Goal: Transaction & Acquisition: Complete application form

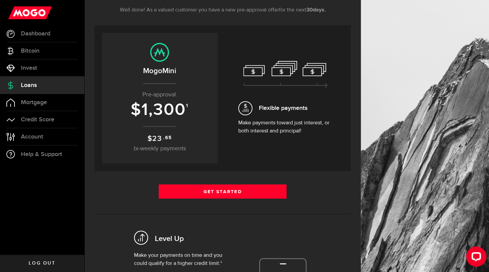
scroll to position [104, 0]
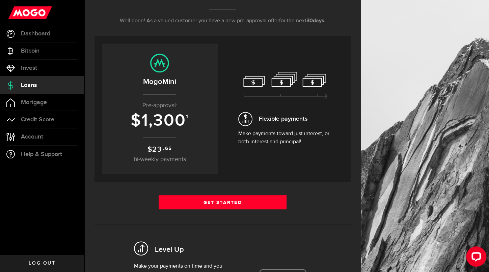
click at [165, 157] on span "bi-weekly payments" at bounding box center [160, 160] width 52 height 6
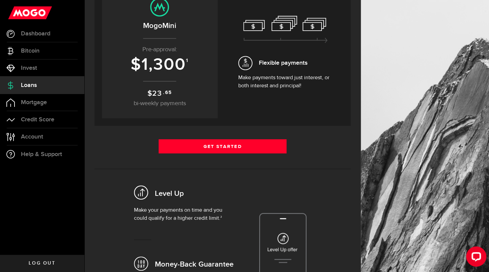
scroll to position [154, 0]
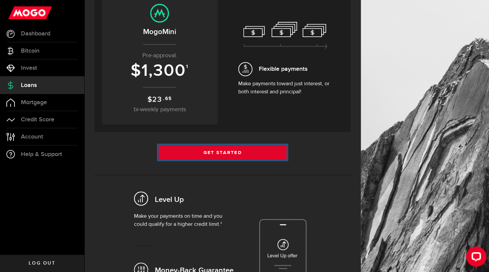
click at [268, 151] on link "Get Started" at bounding box center [223, 152] width 128 height 14
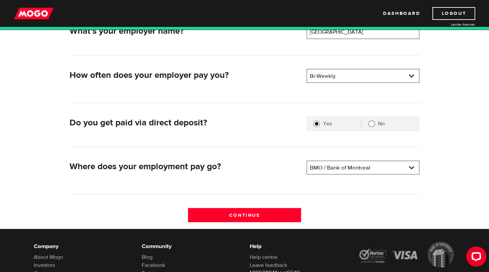
scroll to position [119, 0]
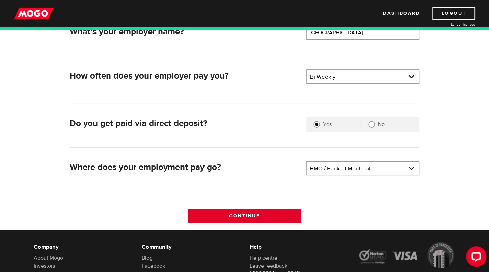
click at [281, 218] on input "Continue" at bounding box center [244, 216] width 113 height 14
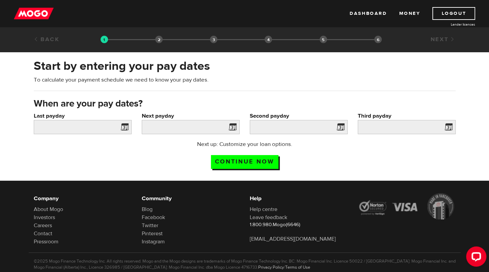
click at [121, 128] on span at bounding box center [123, 128] width 10 height 11
click at [121, 129] on span at bounding box center [123, 128] width 10 height 11
click at [228, 161] on input "Continue now" at bounding box center [244, 162] width 67 height 14
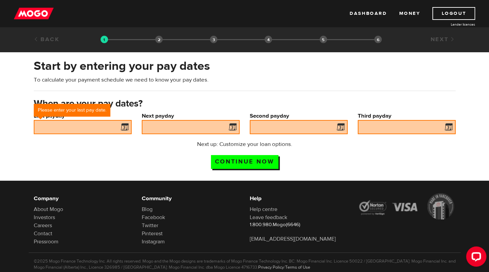
click at [120, 125] on span at bounding box center [123, 128] width 10 height 11
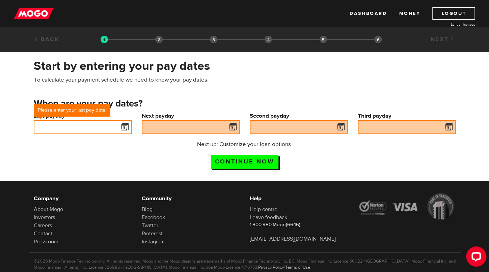
click at [66, 127] on input "Last payday" at bounding box center [83, 127] width 98 height 14
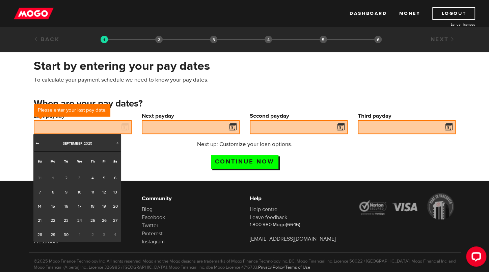
click at [38, 143] on span "Prev" at bounding box center [37, 142] width 5 height 5
click at [93, 234] on link "28" at bounding box center [92, 235] width 12 height 14
type input "2025/08/28"
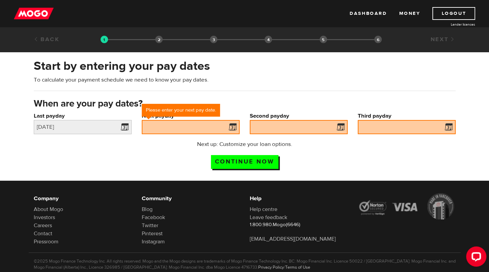
click at [234, 127] on span at bounding box center [231, 128] width 10 height 11
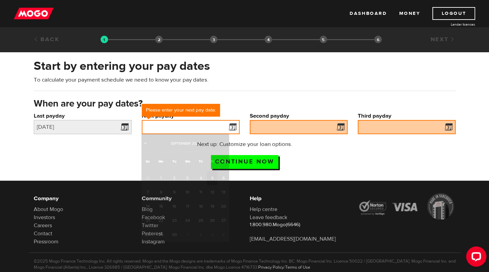
click at [222, 124] on input "Next payday" at bounding box center [191, 127] width 98 height 14
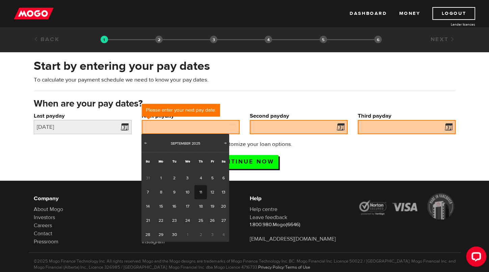
click at [202, 193] on link "11" at bounding box center [200, 192] width 12 height 14
type input "2025/09/11"
type input "2025/9/25"
type input "2025/10/9"
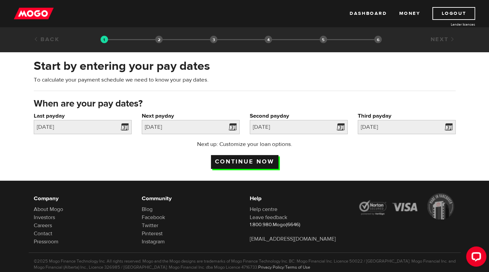
click at [261, 163] on input "Continue now" at bounding box center [244, 162] width 67 height 14
